Goal: Information Seeking & Learning: Learn about a topic

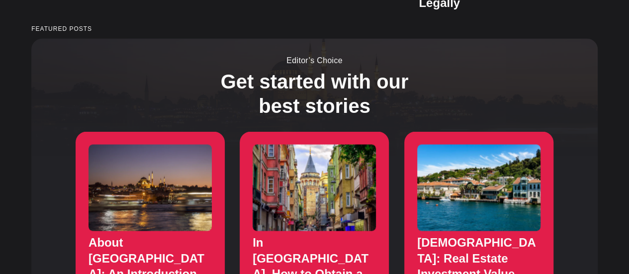
scroll to position [895, 0]
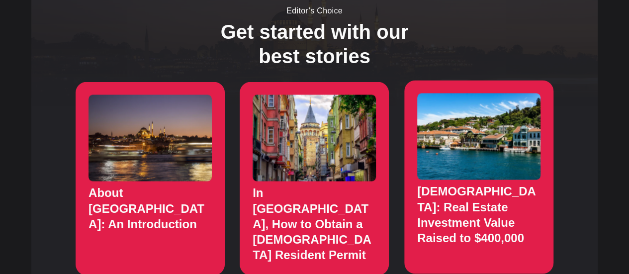
click at [468, 196] on link "Turkish Citizenship: Real Estate Investment Value Raised to $400,000" at bounding box center [478, 176] width 149 height 193
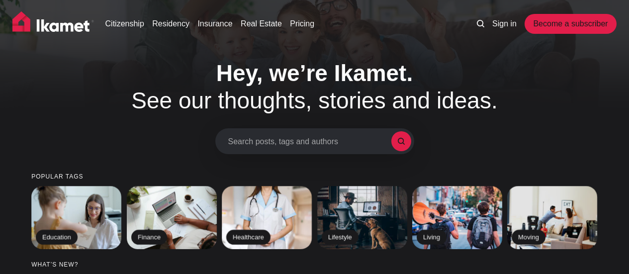
scroll to position [895, 0]
